Goal: Browse casually

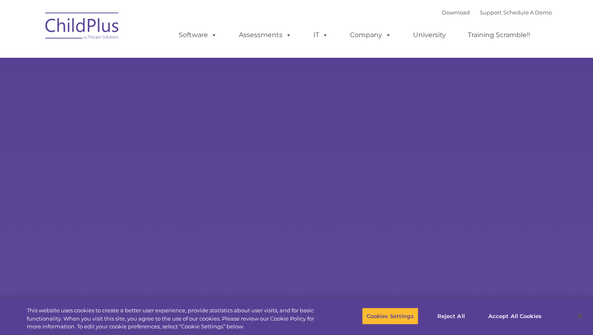
select select "MEDIUM"
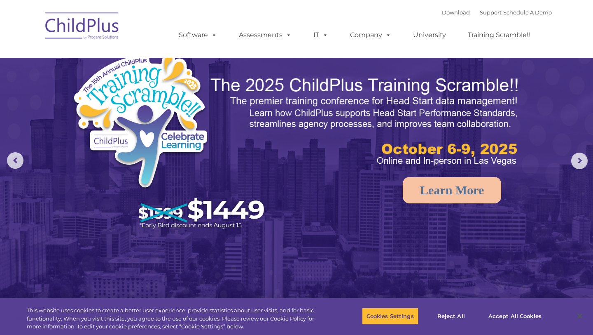
click at [375, 223] on img at bounding box center [296, 186] width 593 height 373
click at [580, 159] on rs-arrow at bounding box center [580, 160] width 16 height 16
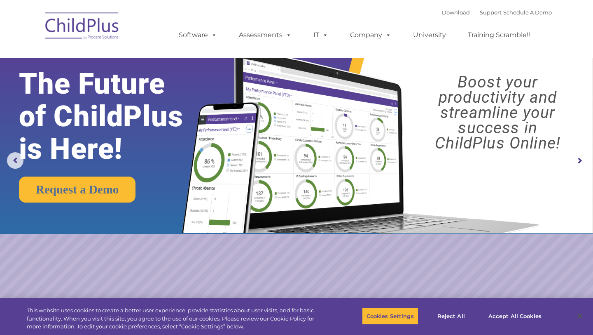
click at [98, 25] on img at bounding box center [82, 27] width 82 height 41
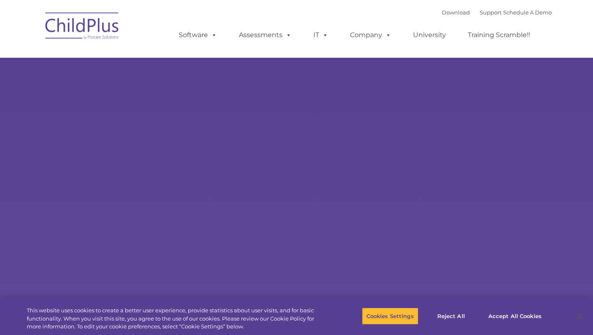
type input ""
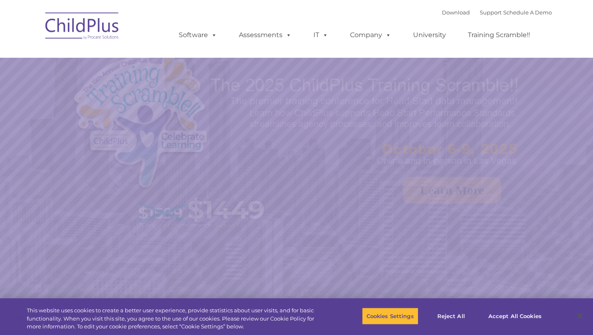
select select "MEDIUM"
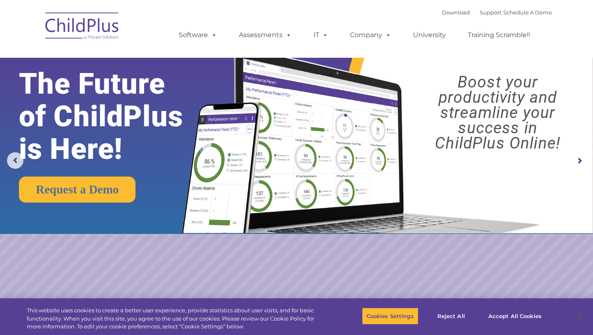
click at [579, 160] on rs-arrow at bounding box center [580, 160] width 16 height 16
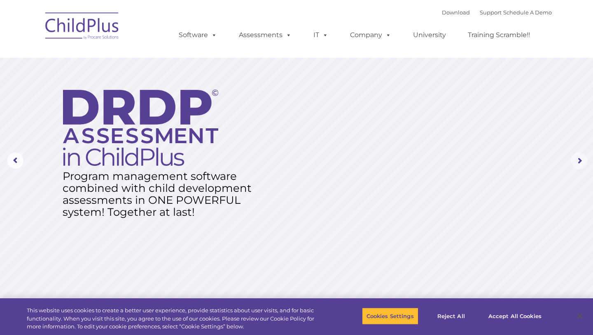
click at [579, 160] on rs-arrow at bounding box center [580, 160] width 16 height 16
